Goal: Transaction & Acquisition: Purchase product/service

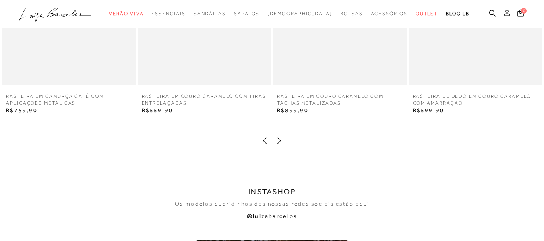
scroll to position [1386, 0]
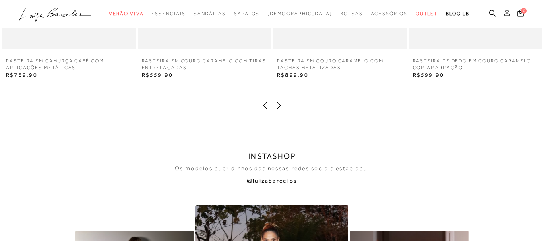
drag, startPoint x: 201, startPoint y: 174, endPoint x: 191, endPoint y: 164, distance: 13.7
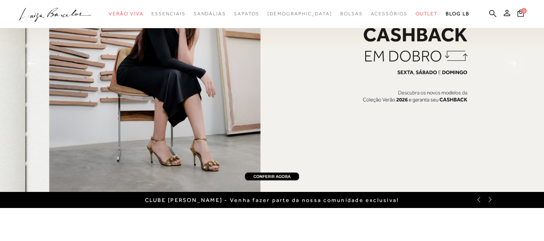
scroll to position [0, 0]
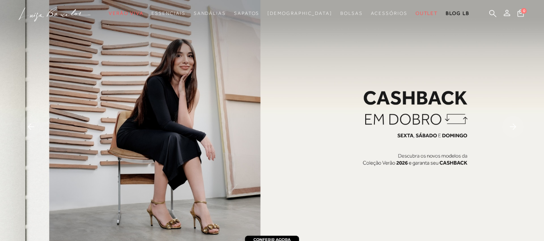
click at [425, 115] on img at bounding box center [272, 127] width 544 height 255
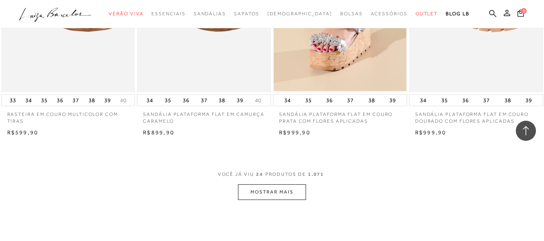
scroll to position [1435, 0]
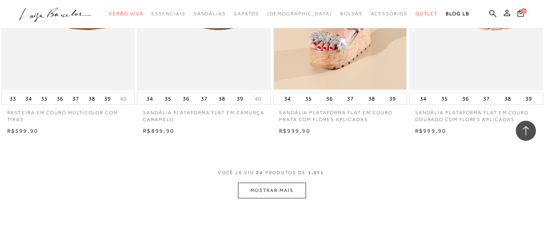
click at [274, 189] on button "MOSTRAR MAIS" at bounding box center [272, 191] width 68 height 16
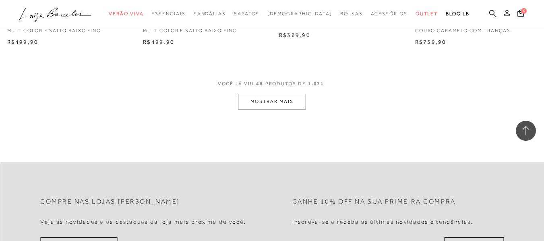
scroll to position [2982, 0]
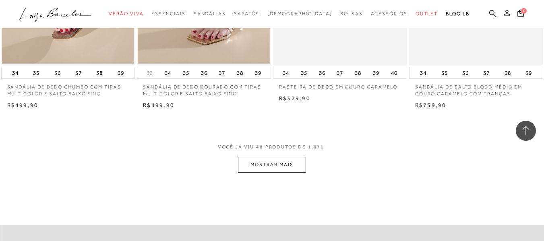
click at [284, 163] on button "MOSTRAR MAIS" at bounding box center [272, 165] width 68 height 16
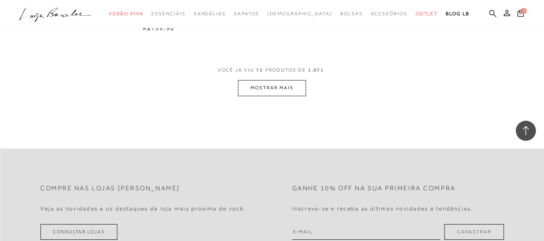
scroll to position [4578, 0]
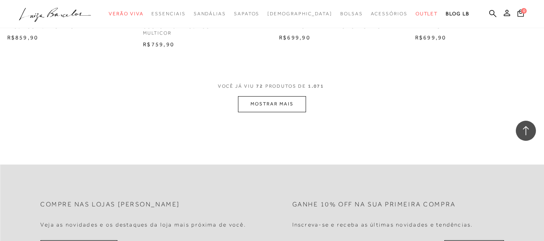
click at [273, 104] on button "MOSTRAR MAIS" at bounding box center [272, 104] width 68 height 16
click at [273, 104] on div "Loading..." at bounding box center [272, 120] width 544 height 241
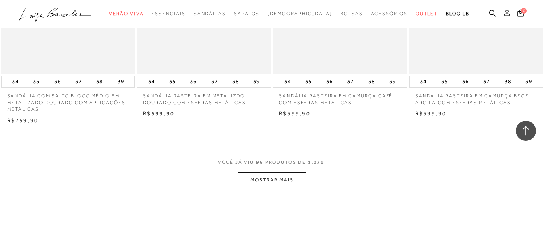
scroll to position [6061, 0]
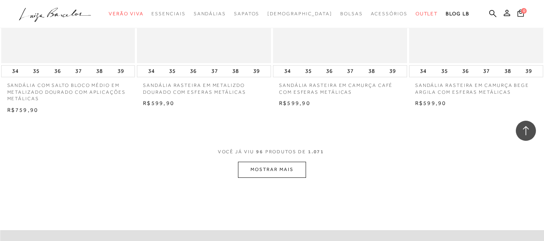
click at [275, 162] on button "MOSTRAR MAIS" at bounding box center [272, 170] width 68 height 16
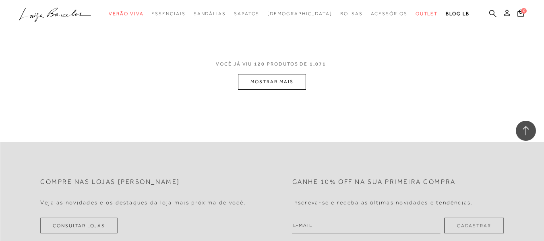
scroll to position [7705, 0]
click at [278, 73] on button "MOSTRAR MAIS" at bounding box center [272, 81] width 68 height 16
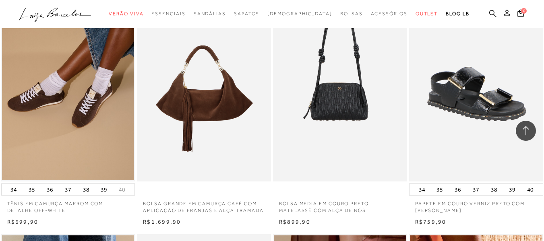
scroll to position [7237, 0]
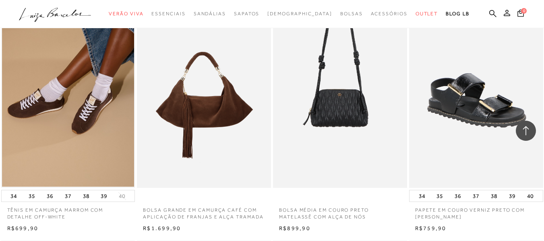
click at [527, 125] on div at bounding box center [526, 131] width 20 height 20
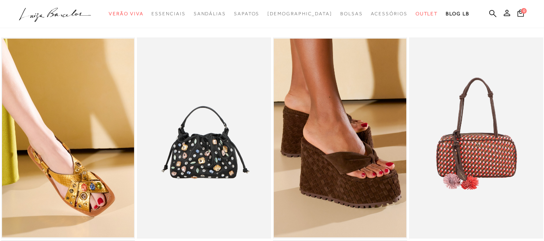
scroll to position [0, 0]
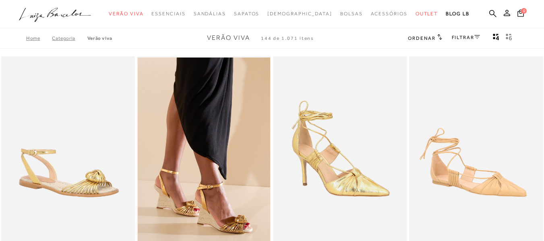
click at [93, 177] on img at bounding box center [68, 156] width 133 height 201
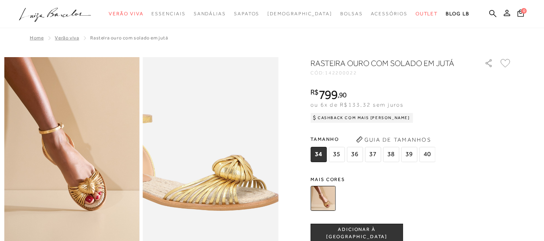
click at [246, 192] on img at bounding box center [177, 128] width 271 height 407
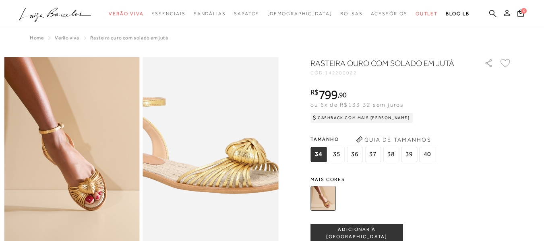
click at [232, 209] on img at bounding box center [191, 112] width 271 height 407
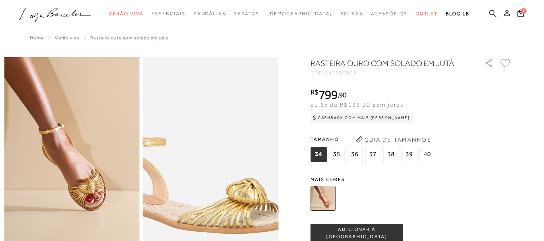
click at [232, 168] on img at bounding box center [191, 152] width 271 height 407
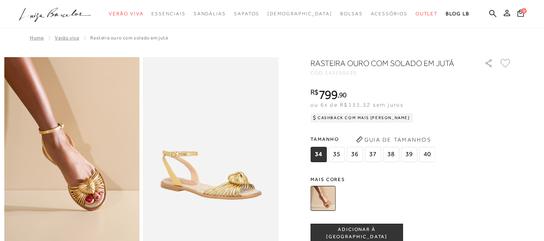
click at [328, 202] on img at bounding box center [323, 198] width 25 height 25
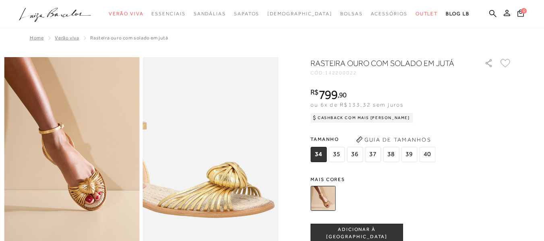
click at [251, 185] on img at bounding box center [172, 136] width 271 height 407
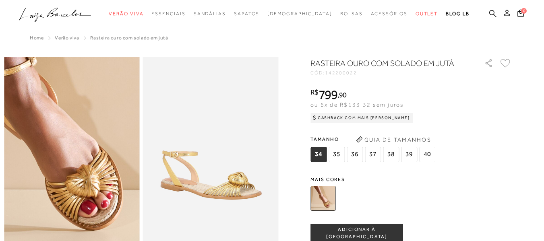
click at [90, 194] on img at bounding box center [52, 126] width 271 height 407
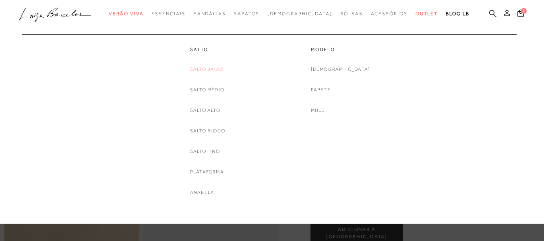
click at [212, 70] on link "Salto Baixo" at bounding box center [206, 69] width 33 height 8
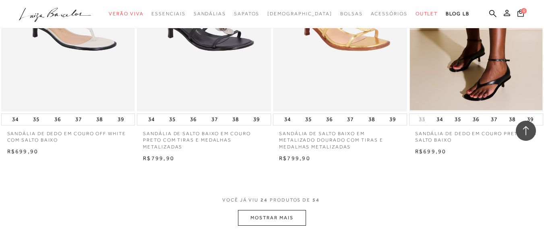
scroll to position [1435, 0]
click at [271, 213] on button "MOSTRAR MAIS" at bounding box center [272, 218] width 68 height 16
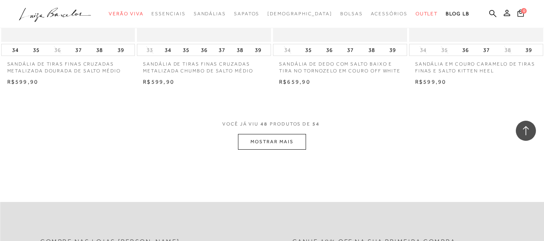
scroll to position [3046, 0]
click at [282, 139] on button "MOSTRAR MAIS" at bounding box center [272, 141] width 68 height 16
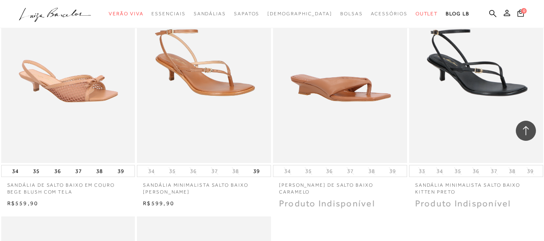
scroll to position [3175, 0]
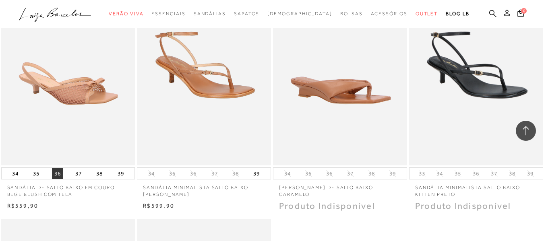
click at [57, 172] on button "36" at bounding box center [57, 173] width 11 height 11
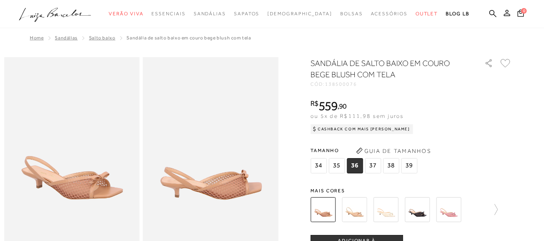
click at [357, 218] on img at bounding box center [354, 209] width 25 height 25
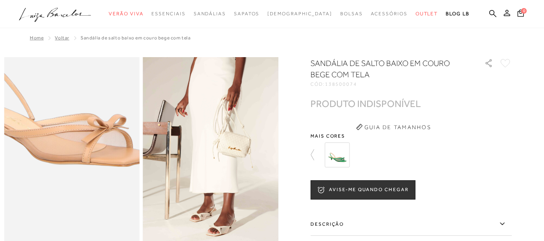
click at [90, 208] on img at bounding box center [52, 113] width 271 height 407
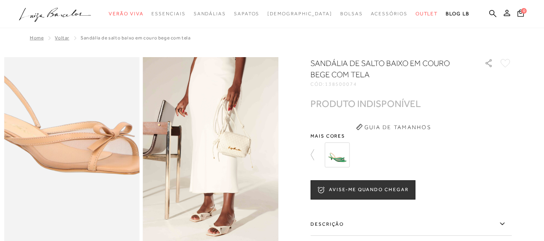
click at [84, 200] on img at bounding box center [58, 121] width 271 height 407
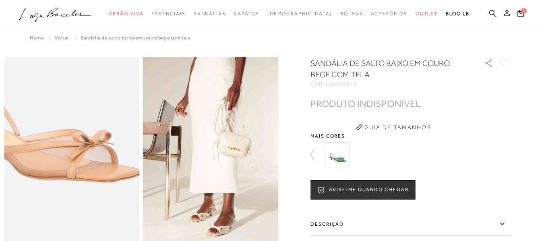
click at [105, 192] on img at bounding box center [37, 128] width 271 height 407
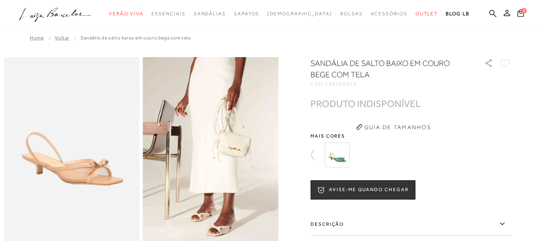
click at [313, 153] on div at bounding box center [272, 227] width 536 height 341
click at [320, 156] on icon at bounding box center [316, 154] width 11 height 11
click at [316, 155] on icon at bounding box center [316, 154] width 11 height 11
click at [317, 156] on icon at bounding box center [316, 154] width 11 height 11
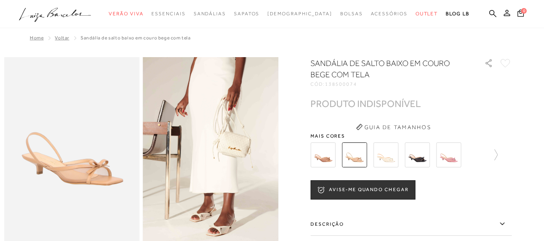
click at [329, 151] on img at bounding box center [323, 155] width 25 height 25
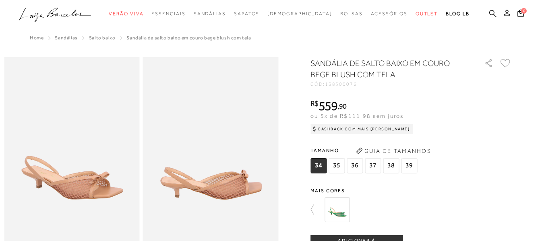
click at [357, 166] on span "36" at bounding box center [355, 165] width 16 height 15
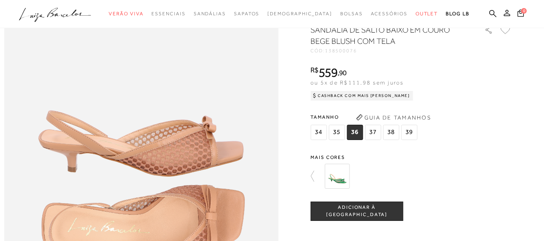
scroll to position [427, 0]
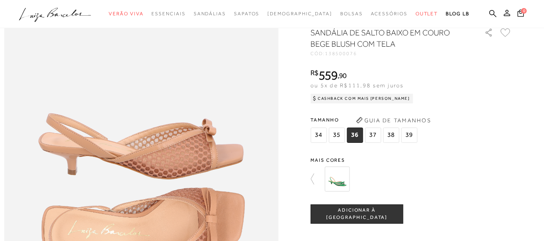
click at [377, 224] on button "ADICIONAR À [GEOGRAPHIC_DATA]" at bounding box center [357, 214] width 93 height 19
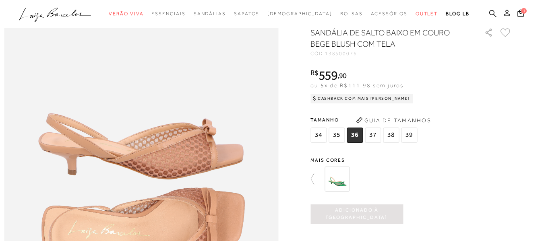
scroll to position [0, 0]
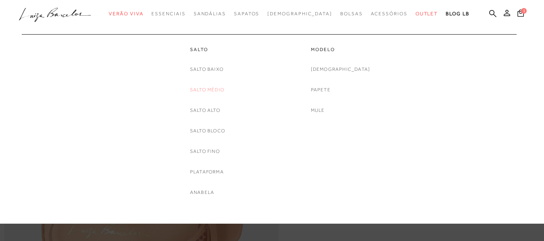
click at [216, 91] on link "Salto Médio" at bounding box center [207, 90] width 34 height 8
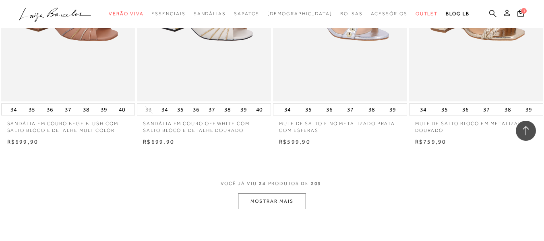
scroll to position [1467, 0]
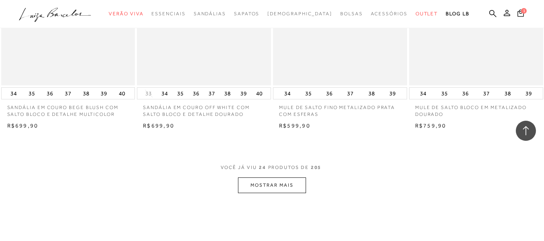
click at [275, 189] on button "MOSTRAR MAIS" at bounding box center [272, 186] width 68 height 16
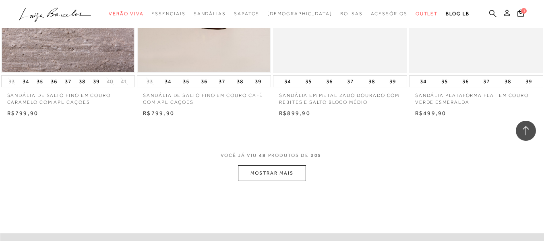
scroll to position [3030, 0]
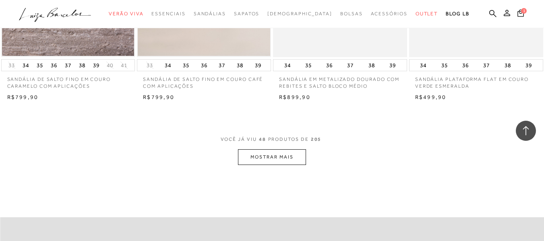
click at [273, 160] on button "MOSTRAR MAIS" at bounding box center [272, 157] width 68 height 16
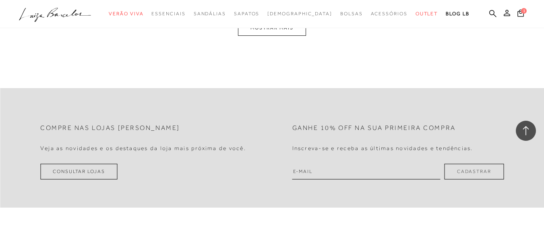
scroll to position [4707, 0]
click at [283, 28] on button "MOSTRAR MAIS" at bounding box center [272, 30] width 68 height 16
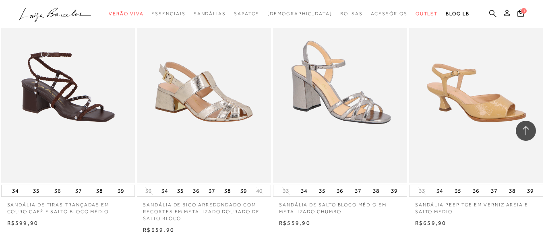
scroll to position [6242, 0]
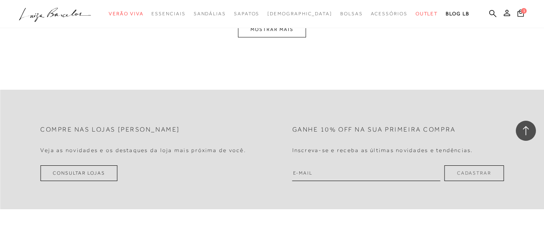
click at [277, 32] on button "MOSTRAR MAIS" at bounding box center [272, 30] width 68 height 16
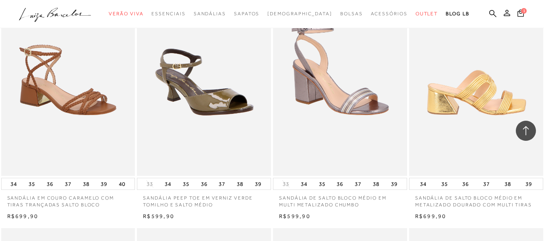
scroll to position [5741, 0]
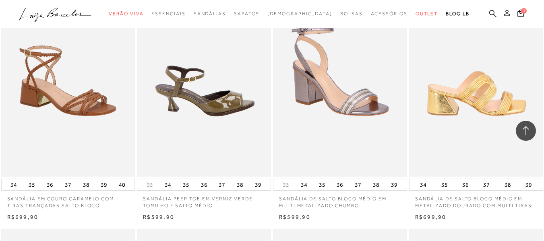
click at [228, 112] on img at bounding box center [204, 76] width 133 height 201
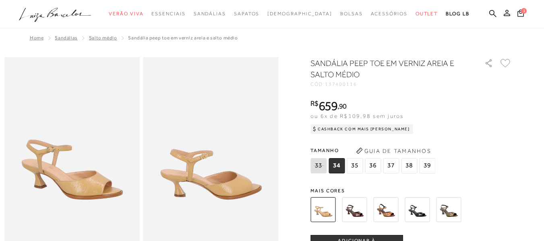
click at [387, 218] on img at bounding box center [386, 209] width 25 height 25
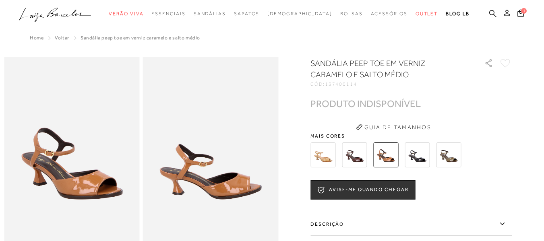
click at [336, 158] on img at bounding box center [323, 155] width 25 height 25
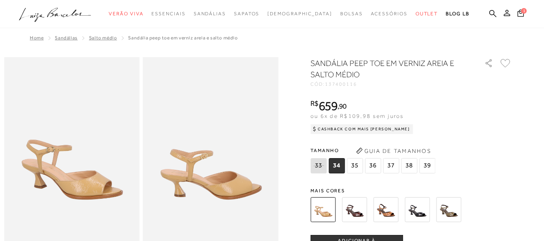
click at [374, 168] on span "36" at bounding box center [373, 165] width 16 height 15
click at [374, 241] on span "ADICIONAR À [GEOGRAPHIC_DATA]" at bounding box center [357, 245] width 92 height 14
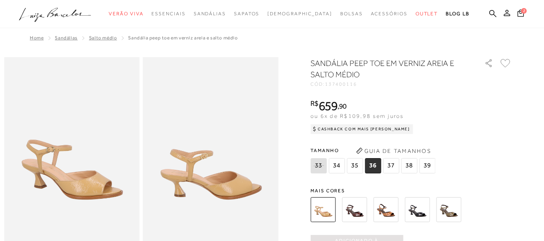
drag, startPoint x: 374, startPoint y: 241, endPoint x: 264, endPoint y: 153, distance: 140.7
click at [299, 16] on span "[DEMOGRAPHIC_DATA]" at bounding box center [300, 14] width 65 height 6
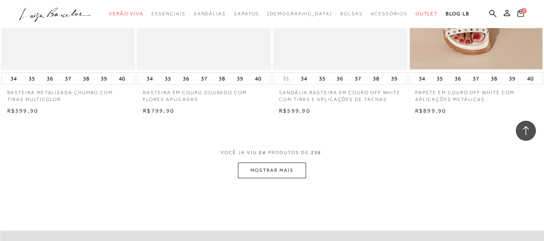
scroll to position [1483, 0]
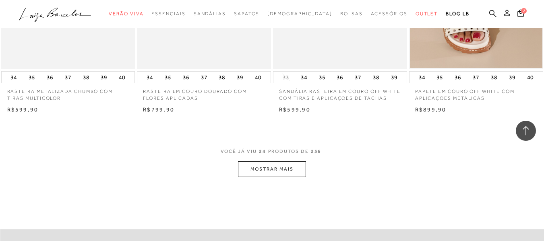
click at [265, 162] on button "MOSTRAR MAIS" at bounding box center [272, 170] width 68 height 16
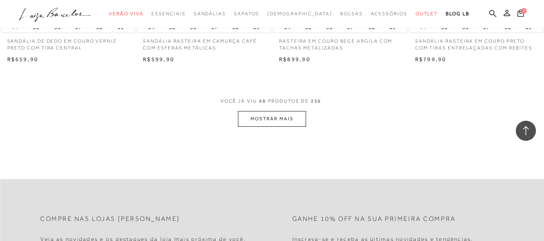
scroll to position [3079, 0]
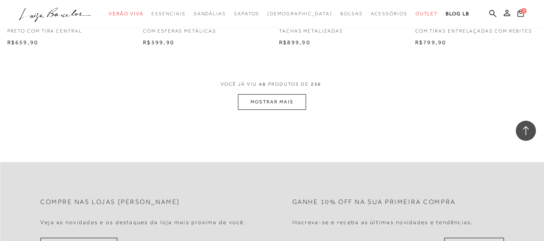
click at [270, 94] on button "MOSTRAR MAIS" at bounding box center [272, 102] width 68 height 16
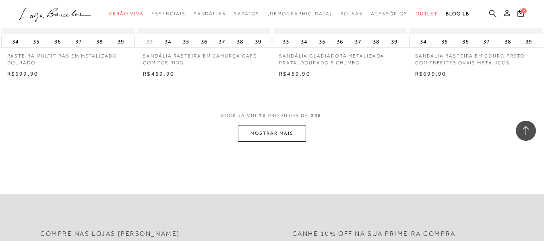
scroll to position [4642, 0]
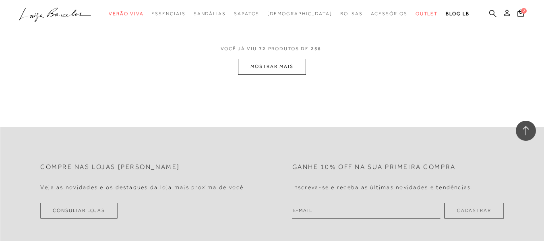
click at [277, 59] on button "MOSTRAR MAIS" at bounding box center [272, 67] width 68 height 16
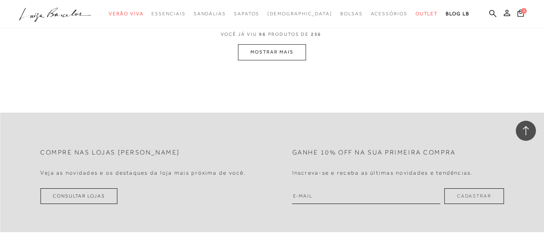
scroll to position [6207, 0]
click at [279, 43] on button "MOSTRAR MAIS" at bounding box center [272, 51] width 68 height 16
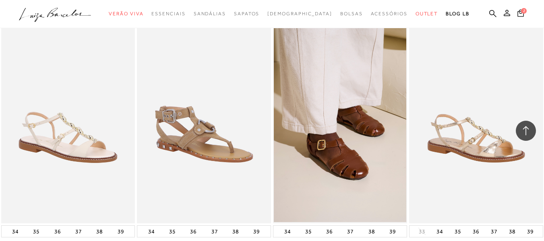
scroll to position [5943, 0]
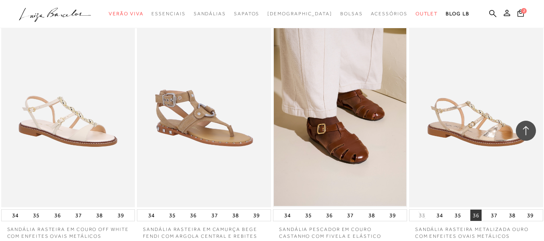
click at [480, 210] on button "36" at bounding box center [476, 215] width 11 height 11
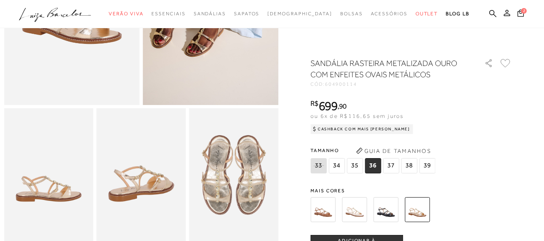
scroll to position [210, 0]
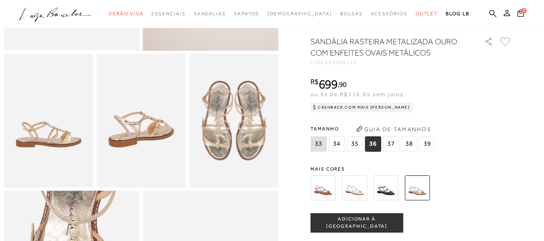
click at [365, 230] on span "ADICIONAR À [GEOGRAPHIC_DATA]" at bounding box center [357, 223] width 92 height 14
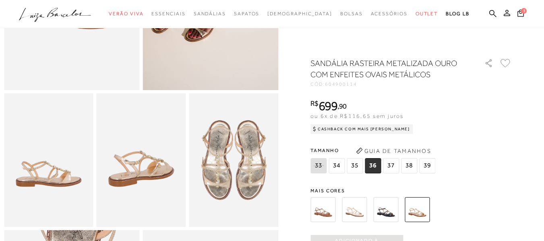
scroll to position [0, 0]
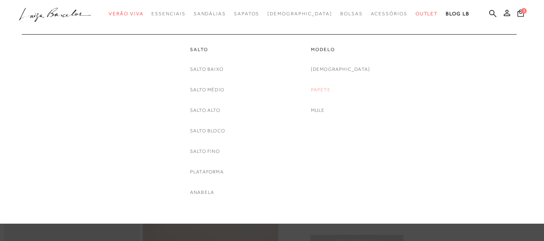
click at [331, 90] on link "Papete" at bounding box center [321, 90] width 20 height 8
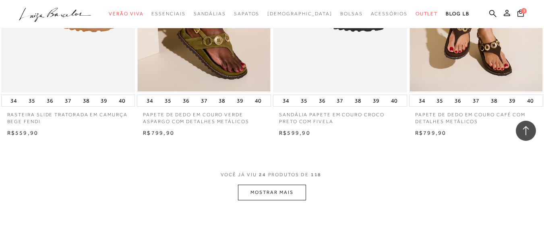
scroll to position [1531, 0]
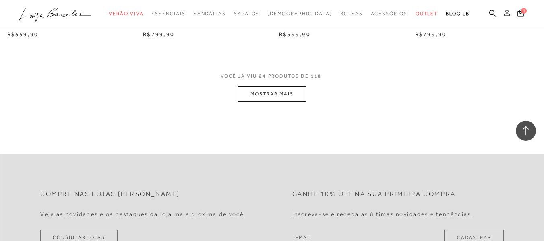
click at [272, 93] on button "MOSTRAR MAIS" at bounding box center [272, 94] width 68 height 16
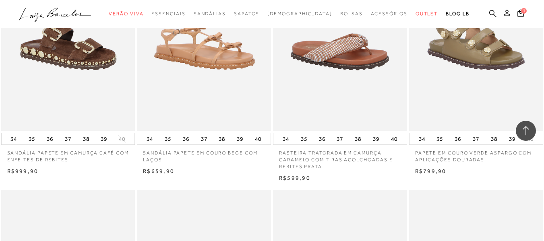
scroll to position [2418, 0]
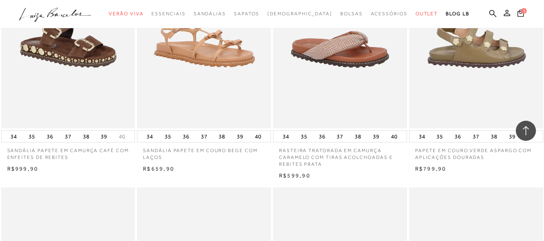
click at [491, 84] on img at bounding box center [476, 27] width 133 height 201
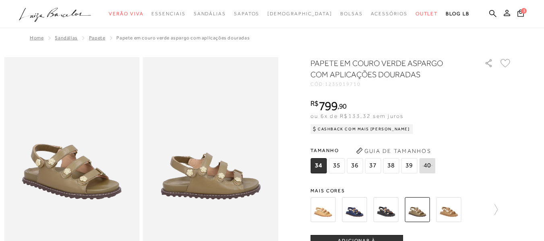
click at [455, 214] on img at bounding box center [448, 209] width 25 height 25
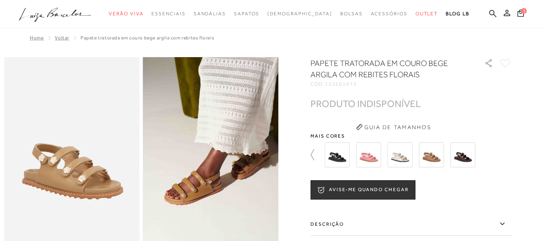
click at [316, 157] on icon at bounding box center [316, 154] width 11 height 11
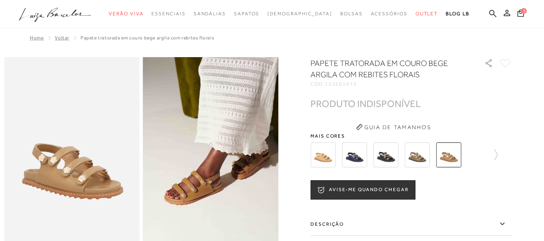
click at [327, 155] on img at bounding box center [323, 155] width 25 height 25
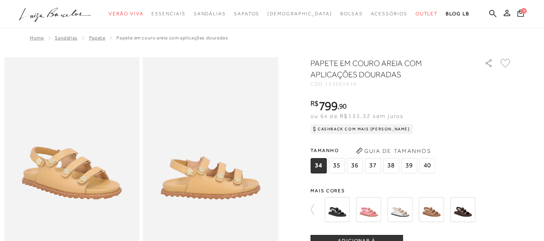
click at [336, 215] on img at bounding box center [337, 209] width 25 height 25
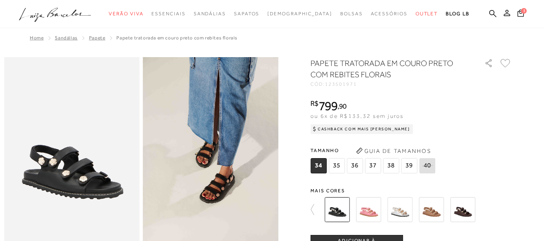
click at [433, 211] on img at bounding box center [431, 209] width 25 height 25
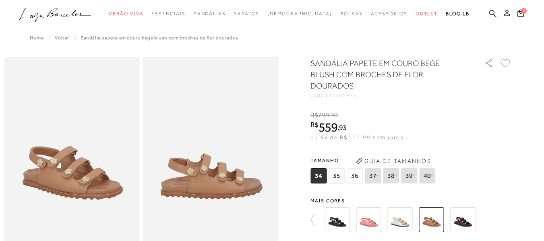
click at [359, 176] on span "36" at bounding box center [355, 175] width 16 height 15
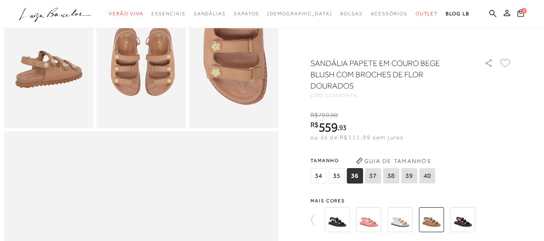
scroll to position [366, 0]
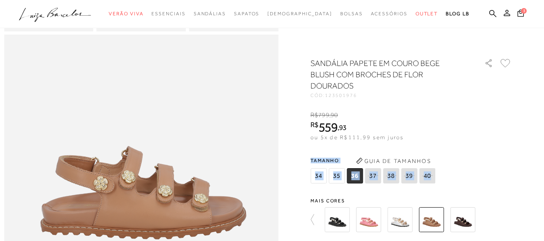
drag, startPoint x: 500, startPoint y: 143, endPoint x: 506, endPoint y: 169, distance: 26.4
click at [506, 170] on div "SANDÁLIA PAPETE EM COURO BEGE BLUSH COM BROCHES DE FLOR DOURADOS CÓD: 123501976…" at bounding box center [411, 242] width 201 height 369
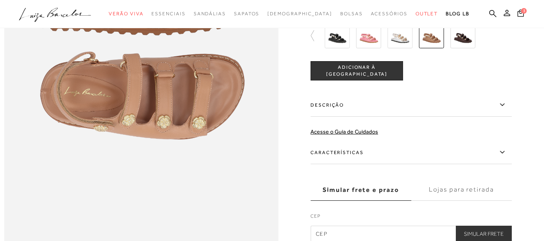
scroll to position [576, 0]
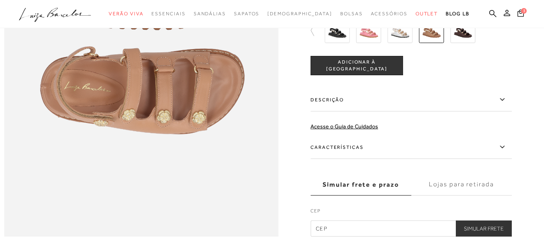
click at [367, 73] on span "ADICIONAR À [GEOGRAPHIC_DATA]" at bounding box center [357, 65] width 92 height 14
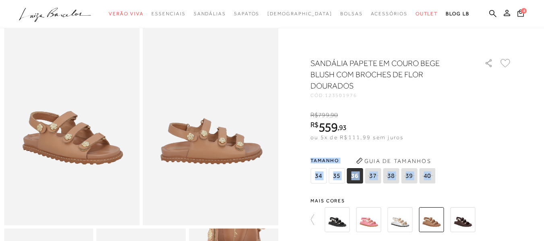
scroll to position [0, 0]
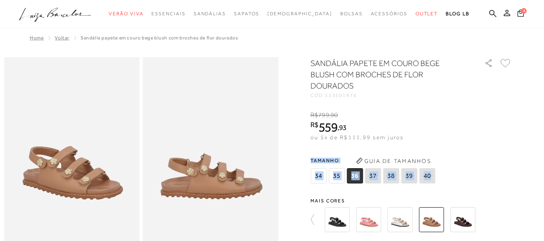
click at [521, 12] on span "4" at bounding box center [524, 11] width 6 height 6
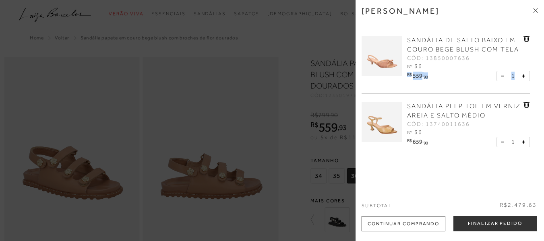
drag, startPoint x: 536, startPoint y: 54, endPoint x: 542, endPoint y: 76, distance: 22.5
click at [542, 76] on div "[PERSON_NAME] [PERSON_NAME] DE SALTO BAIXO EM COURO BEGE BLUSH COM TELA CÓD: 13…" at bounding box center [450, 120] width 189 height 241
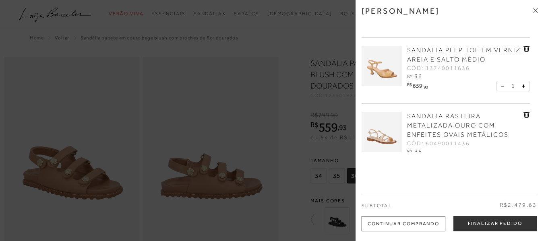
scroll to position [50, 0]
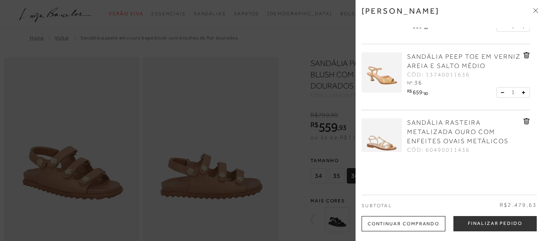
click at [296, 126] on div at bounding box center [272, 120] width 544 height 241
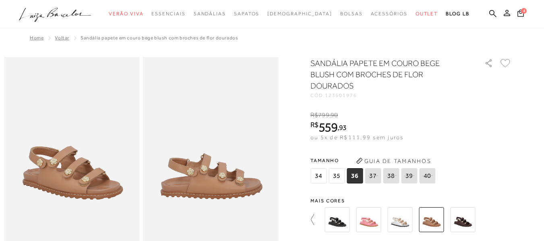
click at [316, 218] on icon at bounding box center [316, 219] width 11 height 11
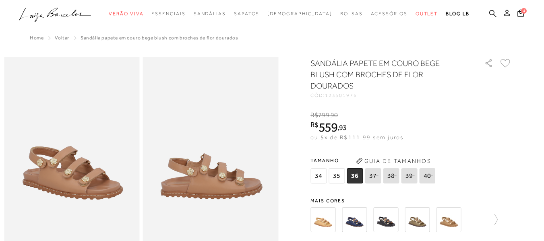
click at [323, 220] on img at bounding box center [323, 220] width 25 height 25
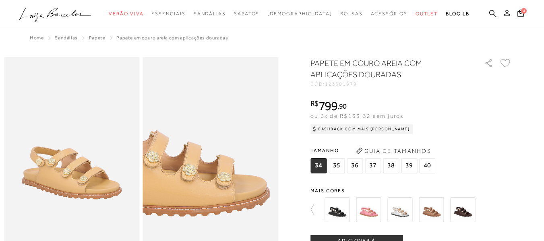
click at [253, 185] on img at bounding box center [170, 135] width 271 height 407
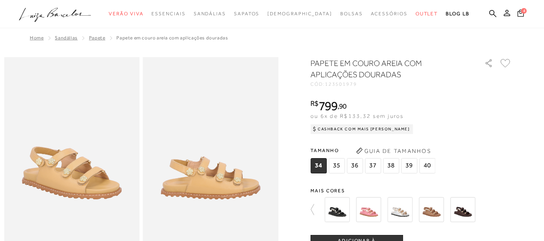
click at [521, 12] on span "4" at bounding box center [524, 11] width 6 height 6
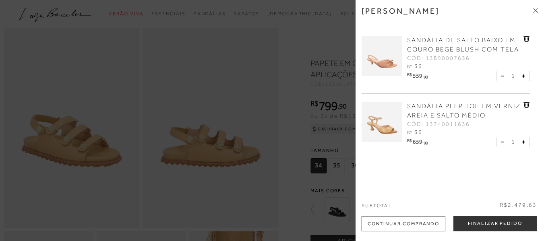
click at [419, 226] on div "Continuar Comprando" at bounding box center [404, 223] width 84 height 15
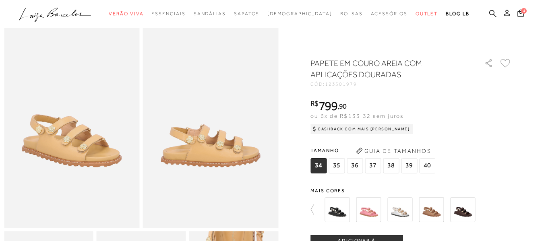
click at [521, 11] on span "4" at bounding box center [524, 11] width 6 height 6
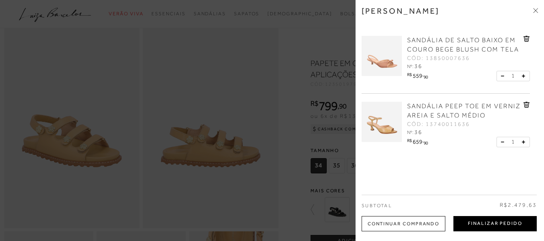
click at [486, 224] on button "Finalizar Pedido" at bounding box center [495, 223] width 83 height 15
